Goal: Task Accomplishment & Management: Manage account settings

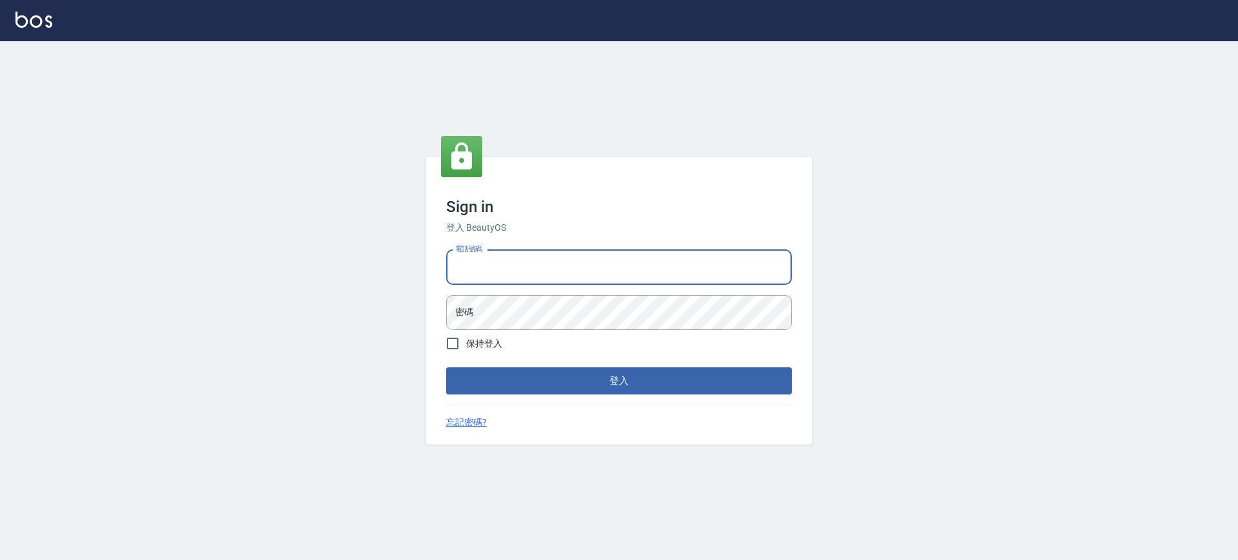
type input "5378082"
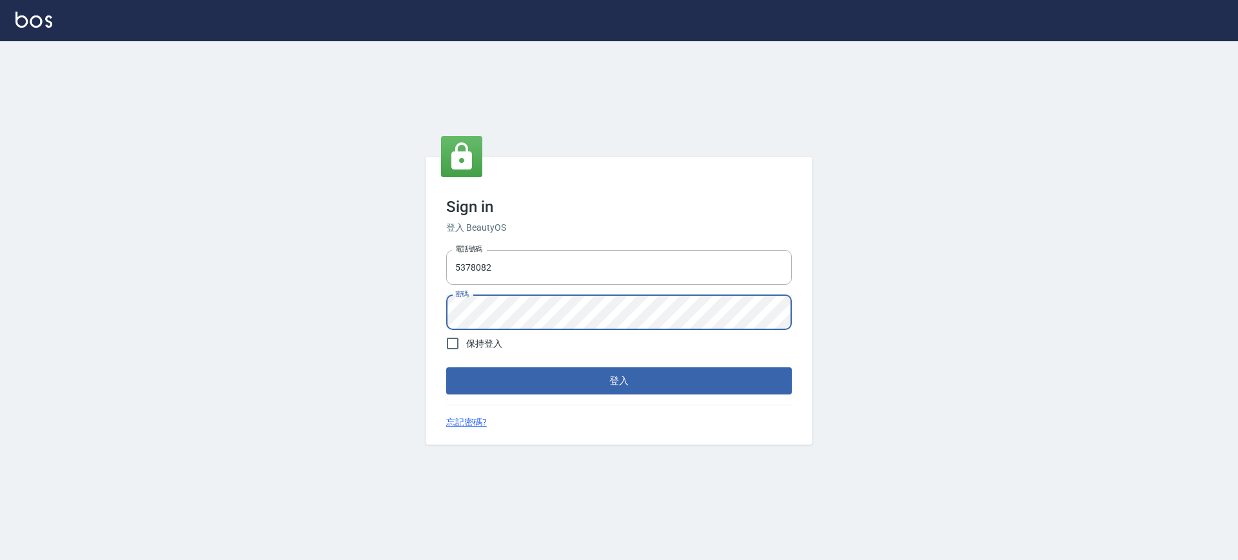
click at [446, 368] on button "登入" at bounding box center [619, 381] width 346 height 27
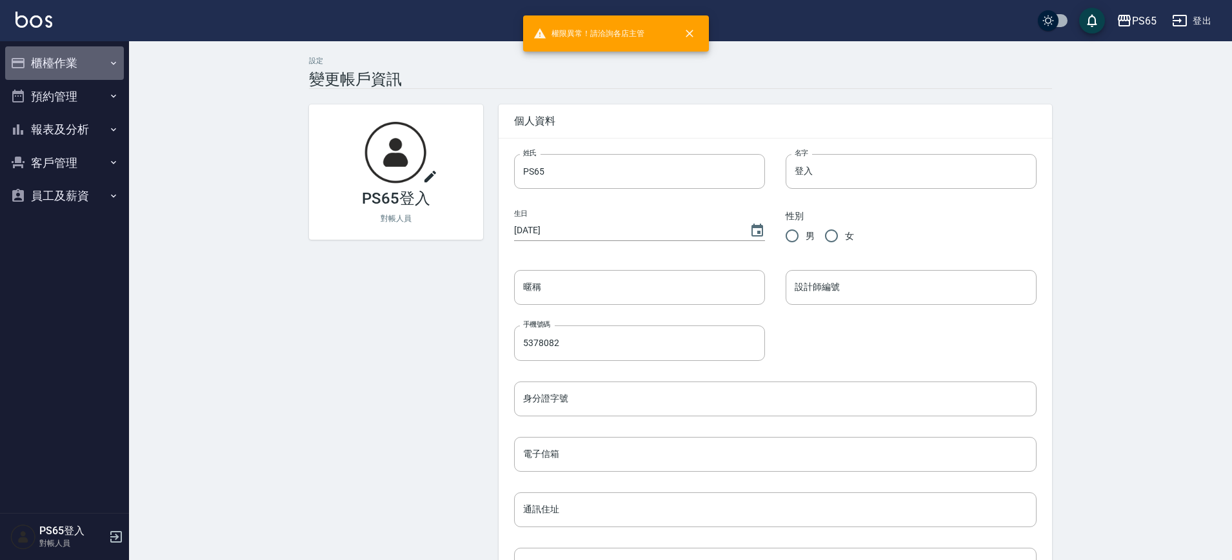
click at [66, 57] on button "櫃檯作業" at bounding box center [64, 63] width 119 height 34
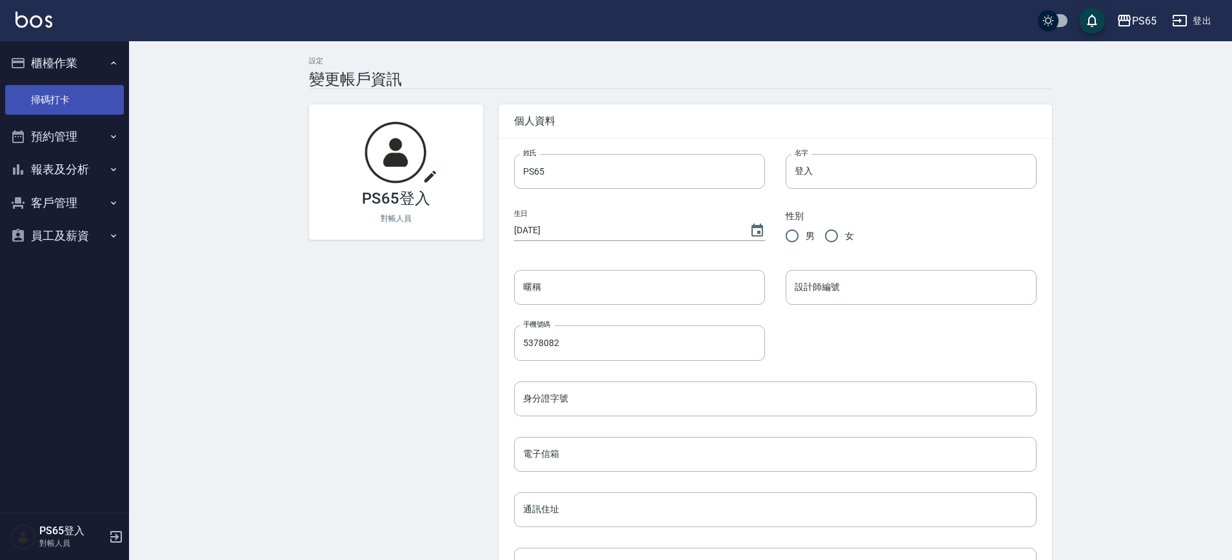
click at [61, 100] on link "掃碼打卡" at bounding box center [64, 100] width 119 height 30
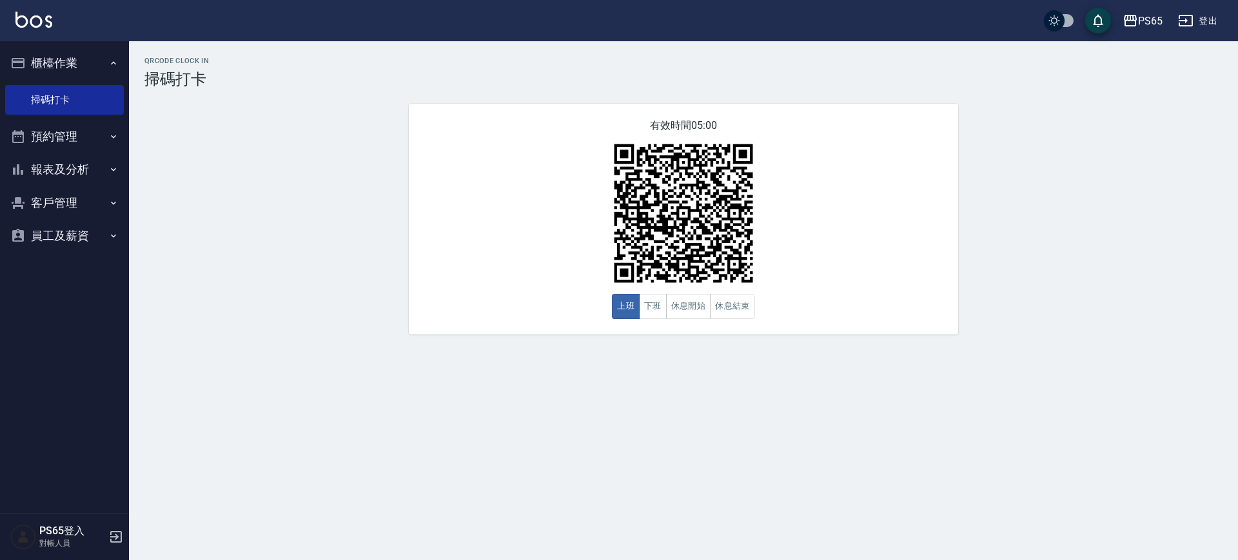
click at [106, 143] on button "預約管理" at bounding box center [64, 137] width 119 height 34
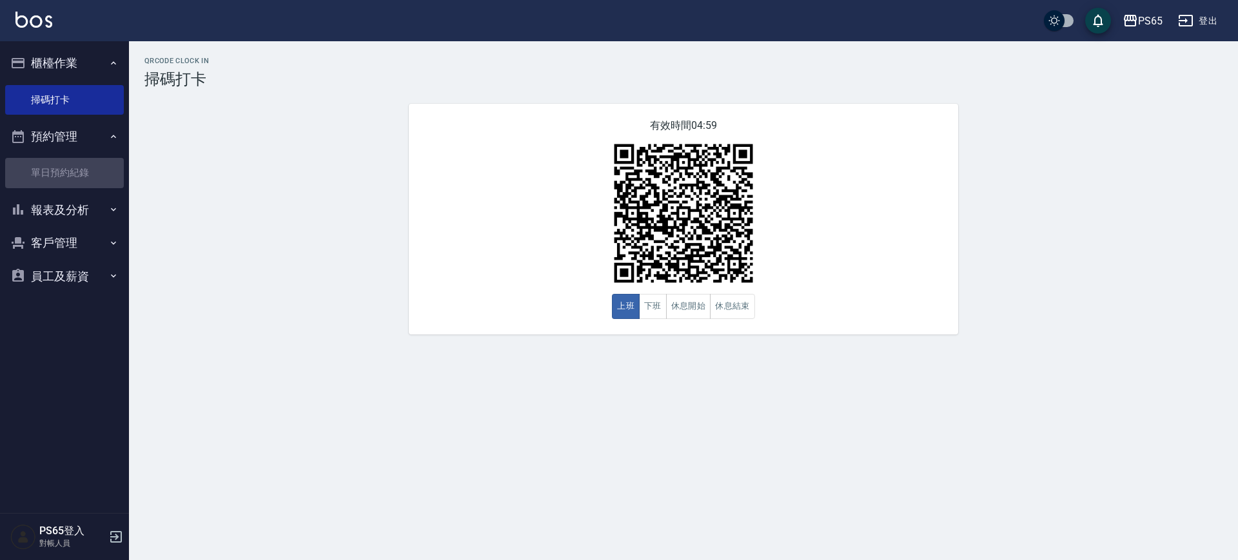
drag, startPoint x: 81, startPoint y: 181, endPoint x: 362, endPoint y: 166, distance: 281.6
click at [82, 181] on link "單日預約紀錄" at bounding box center [64, 173] width 119 height 30
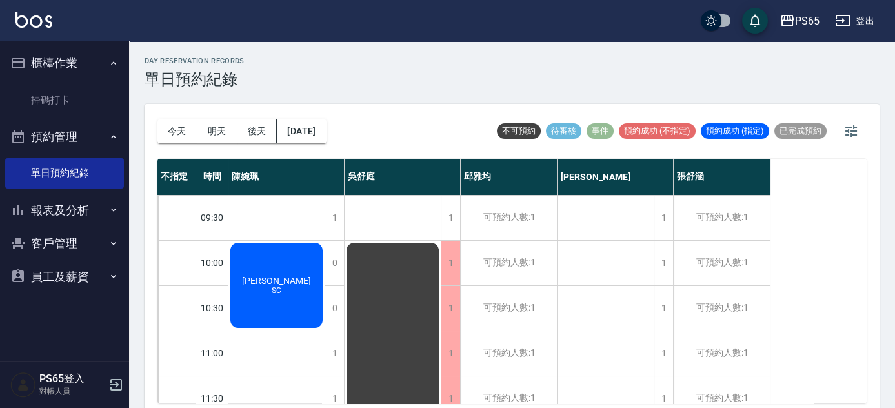
drag, startPoint x: 1201, startPoint y: 1, endPoint x: 614, endPoint y: 101, distance: 595.4
click at [614, 101] on div "day Reservation records 單日預約紀錄 [DATE] [DATE] [DATE] [DATE] 不可預約 待審核 事件 預約成功 (不指…" at bounding box center [512, 228] width 766 height 375
click at [494, 165] on div "邱雅均" at bounding box center [508, 177] width 97 height 36
click at [495, 165] on div "邱雅均" at bounding box center [508, 177] width 97 height 36
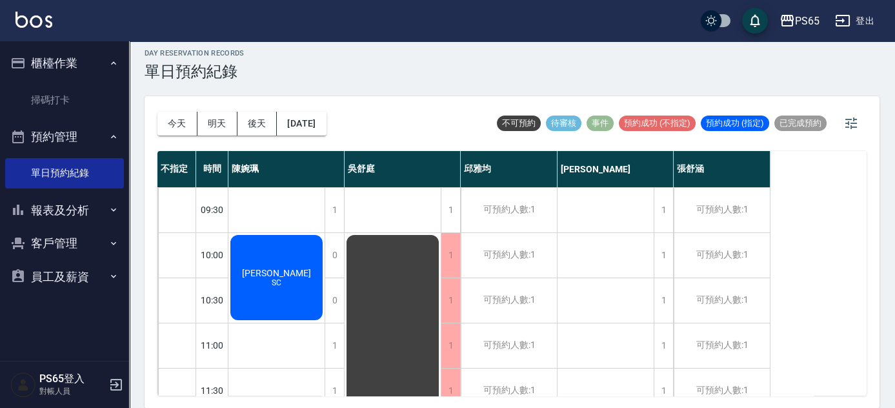
drag, startPoint x: 831, startPoint y: 236, endPoint x: 841, endPoint y: 236, distance: 10.3
click at [833, 258] on div "不指定 時間 [PERSON_NAME] [PERSON_NAME] [PERSON_NAME] [PERSON_NAME] [PERSON_NAME] 09…" at bounding box center [511, 273] width 709 height 244
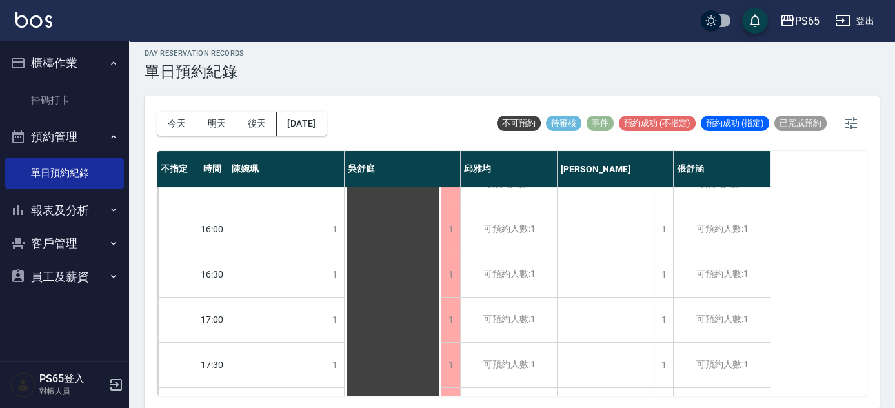
scroll to position [339, 0]
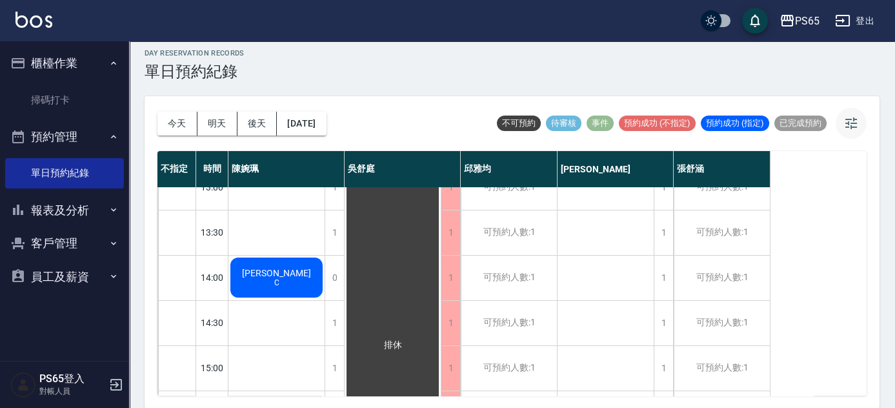
click at [853, 125] on icon "button" at bounding box center [850, 122] width 15 height 15
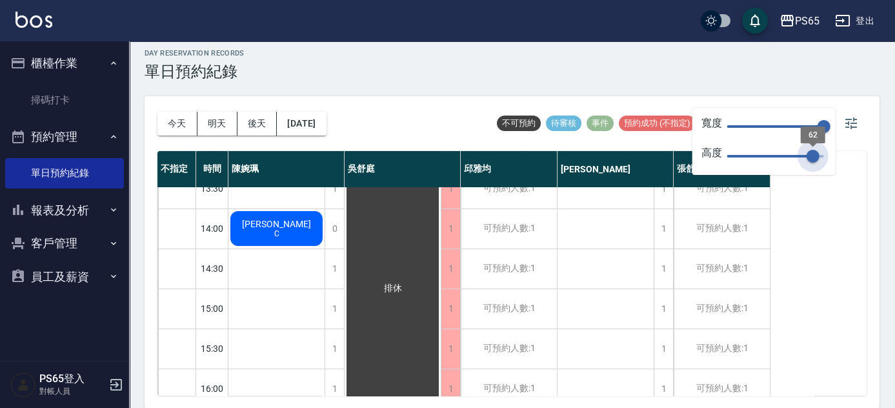
type input "59"
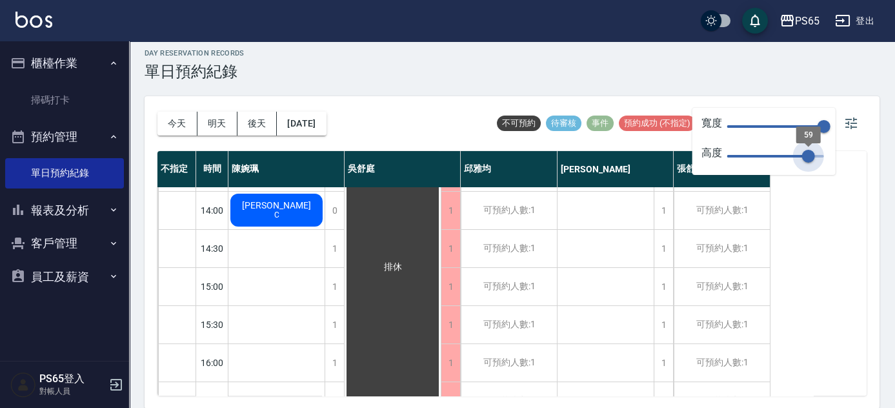
drag, startPoint x: 815, startPoint y: 155, endPoint x: 808, endPoint y: 157, distance: 6.9
click at [808, 157] on span "59" at bounding box center [808, 156] width 13 height 13
click at [852, 126] on icon "button" at bounding box center [851, 123] width 12 height 12
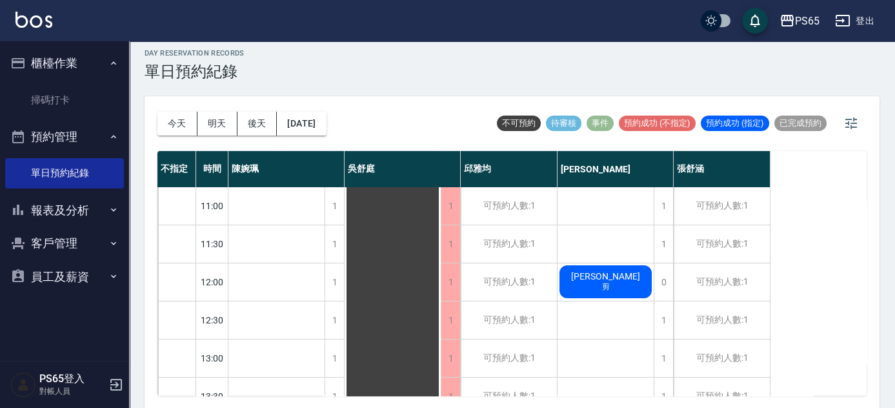
scroll to position [0, 0]
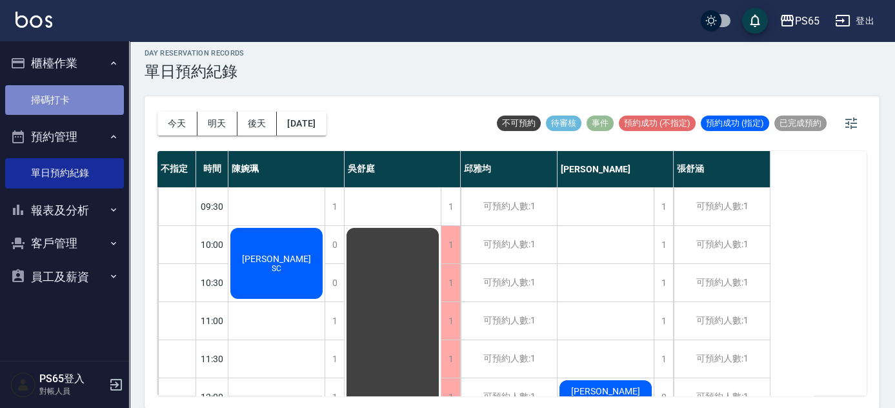
click at [59, 97] on link "掃碼打卡" at bounding box center [64, 100] width 119 height 30
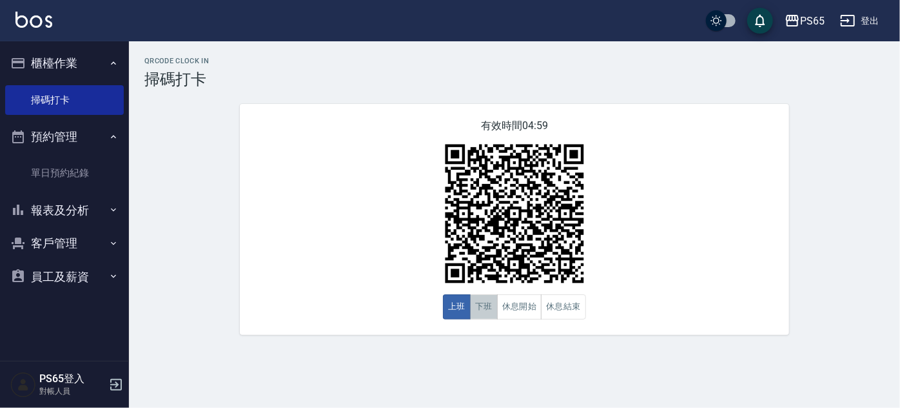
click at [479, 314] on button "下班" at bounding box center [484, 306] width 28 height 25
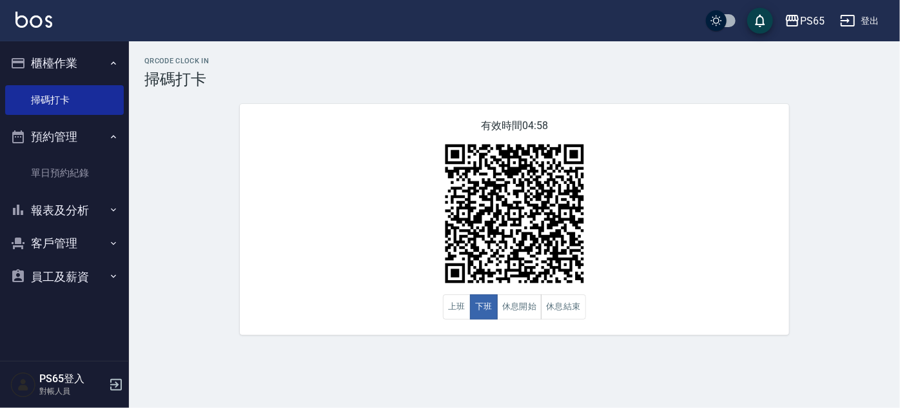
click at [88, 142] on button "預約管理" at bounding box center [64, 137] width 119 height 34
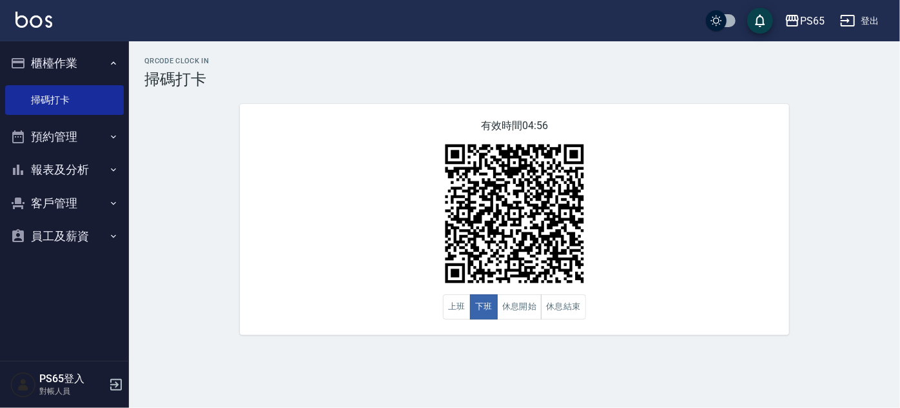
click at [86, 136] on button "預約管理" at bounding box center [64, 137] width 119 height 34
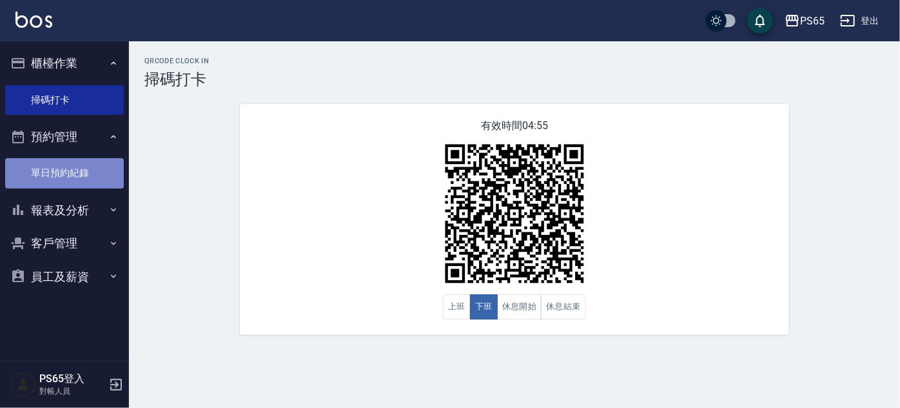
click at [71, 161] on link "單日預約紀錄" at bounding box center [64, 173] width 119 height 30
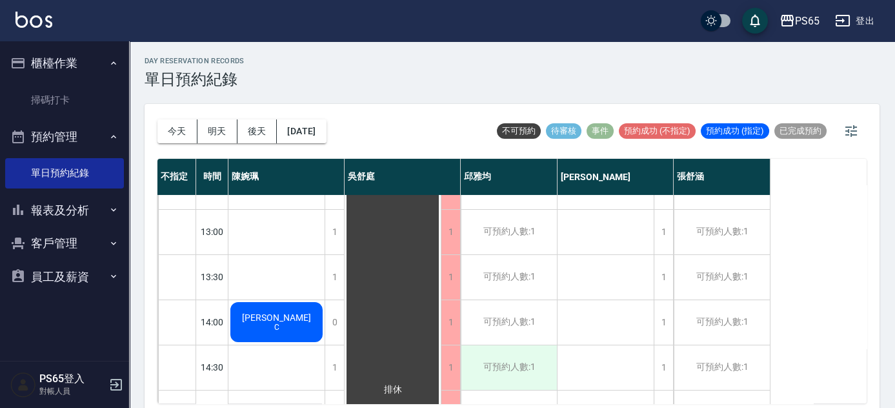
scroll to position [117, 0]
